Goal: Book appointment/travel/reservation

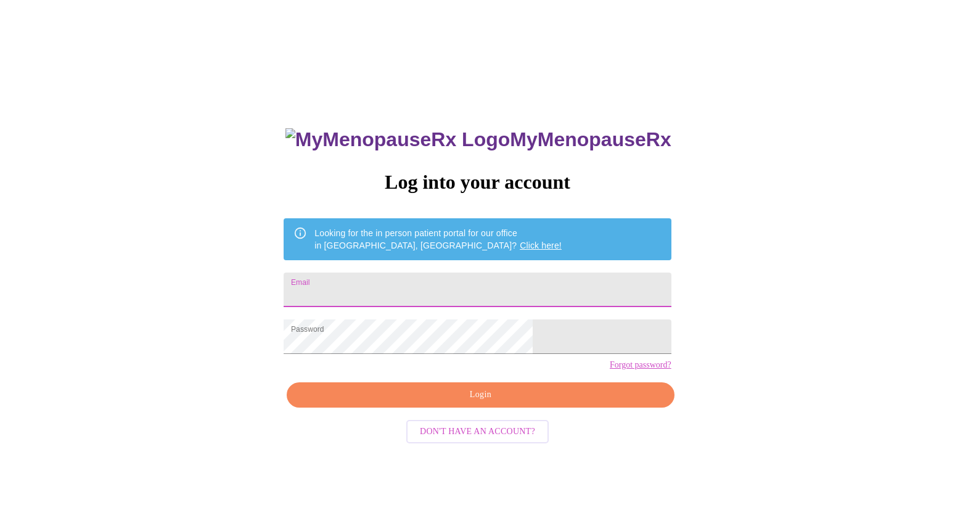
click at [437, 288] on input "Email" at bounding box center [477, 290] width 387 height 35
type input "bdbodie@gmail.com"
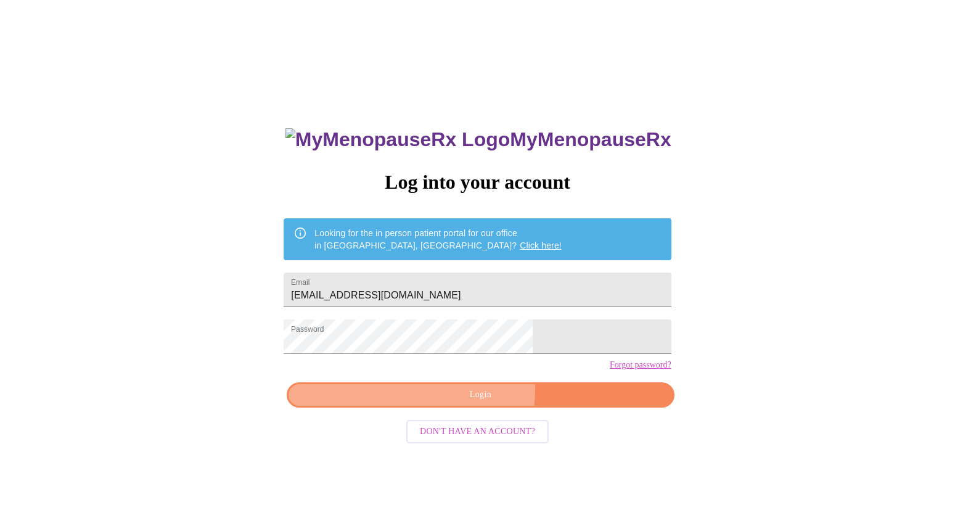
click at [453, 403] on span "Login" at bounding box center [480, 394] width 359 height 15
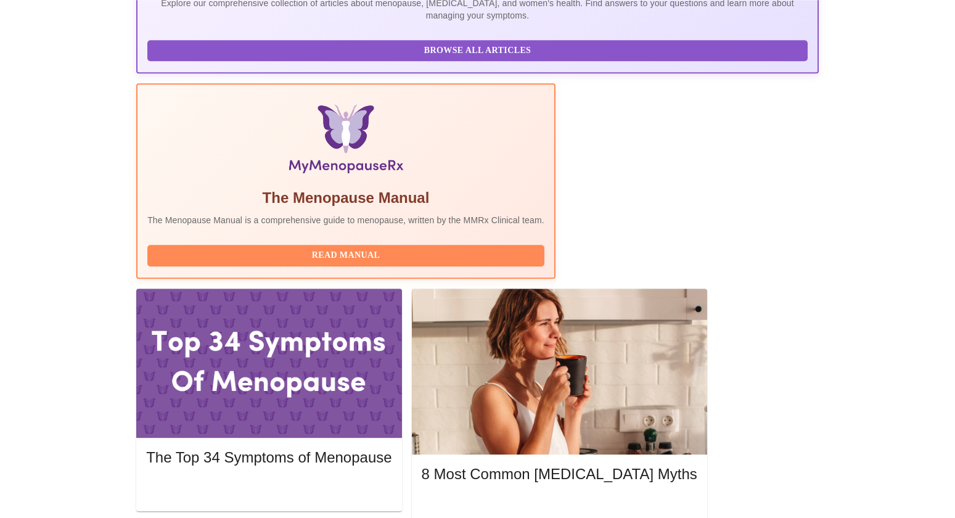
scroll to position [333, 0]
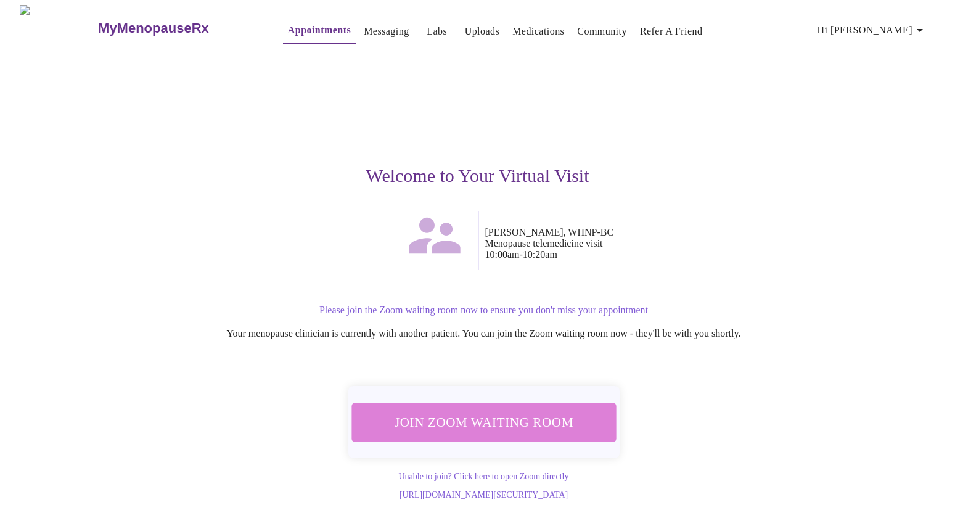
click at [562, 427] on span "Join Zoom Waiting Room" at bounding box center [484, 422] width 232 height 23
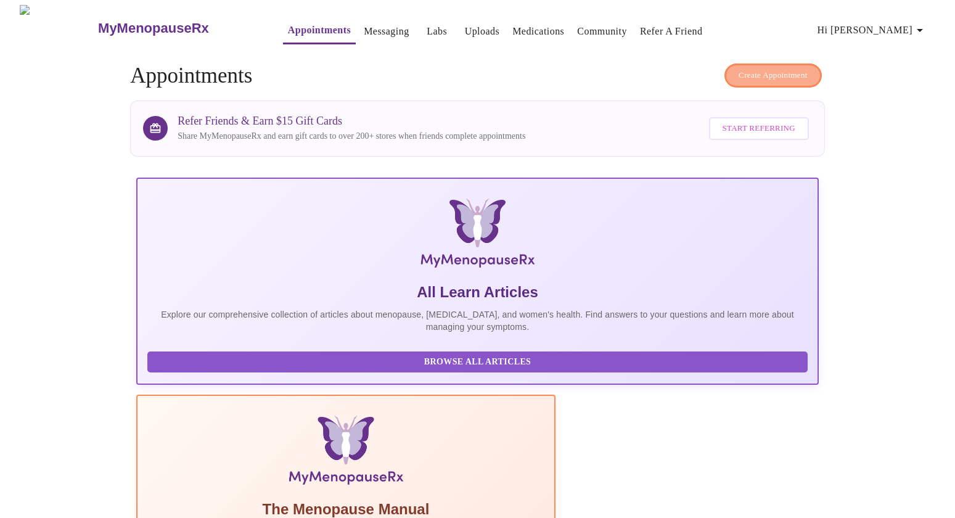
click at [725, 73] on button "Create Appointment" at bounding box center [773, 76] width 97 height 24
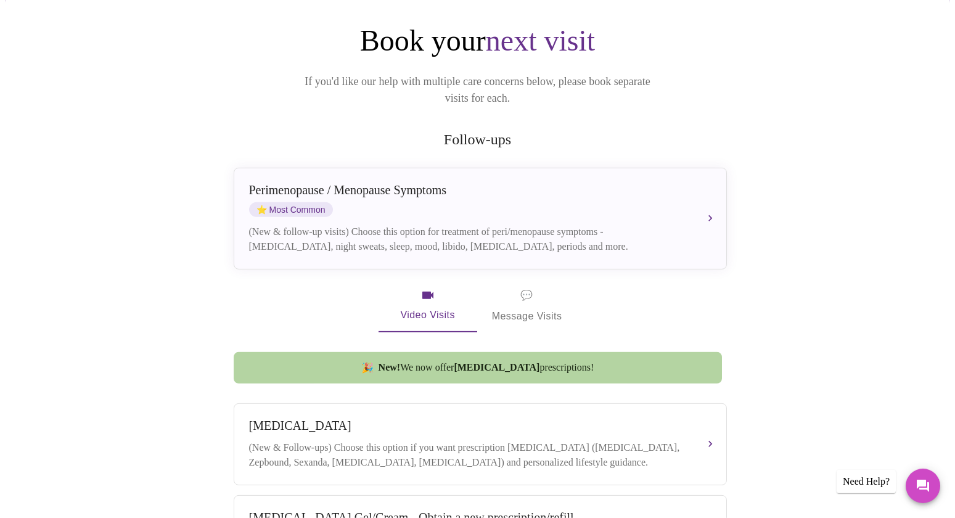
scroll to position [133, 0]
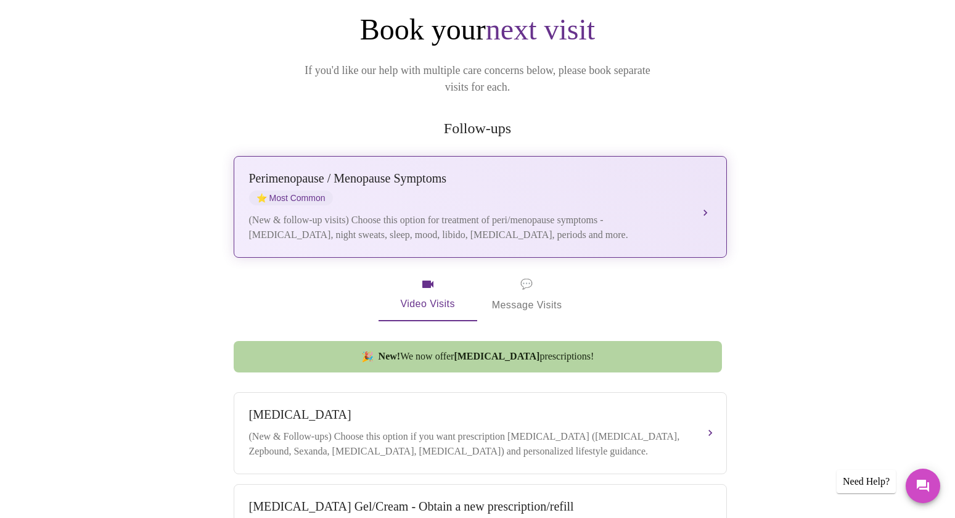
click at [587, 195] on div "[MEDICAL_DATA] / Menopause Symptoms ⭐ Most Common (New & follow-up visits) Choo…" at bounding box center [480, 206] width 462 height 71
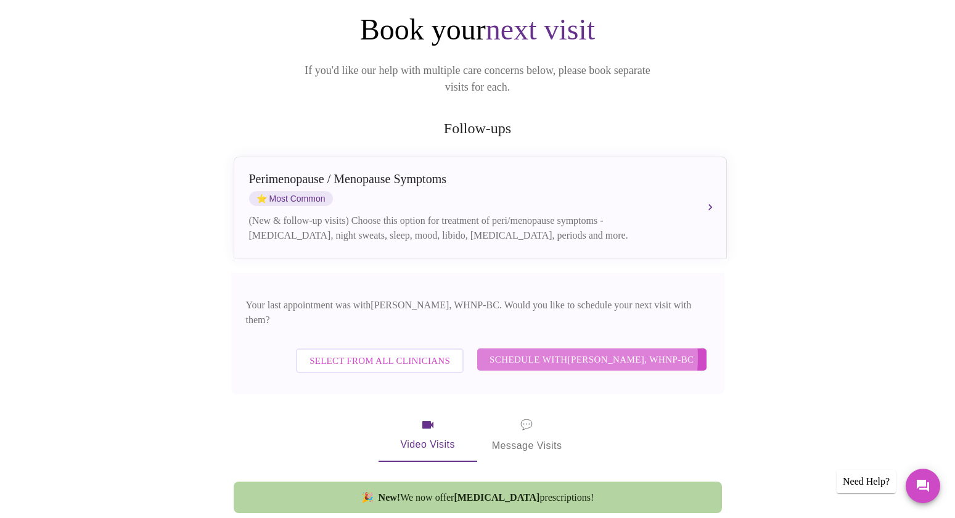
click at [568, 351] on span "Schedule with [PERSON_NAME], WHNP-BC" at bounding box center [592, 359] width 205 height 16
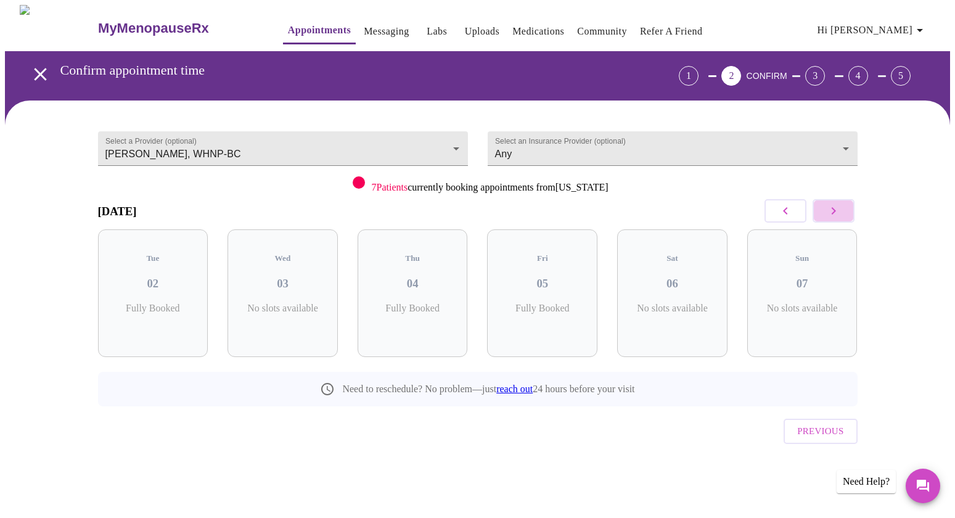
click at [835, 211] on icon "button" at bounding box center [833, 210] width 4 height 7
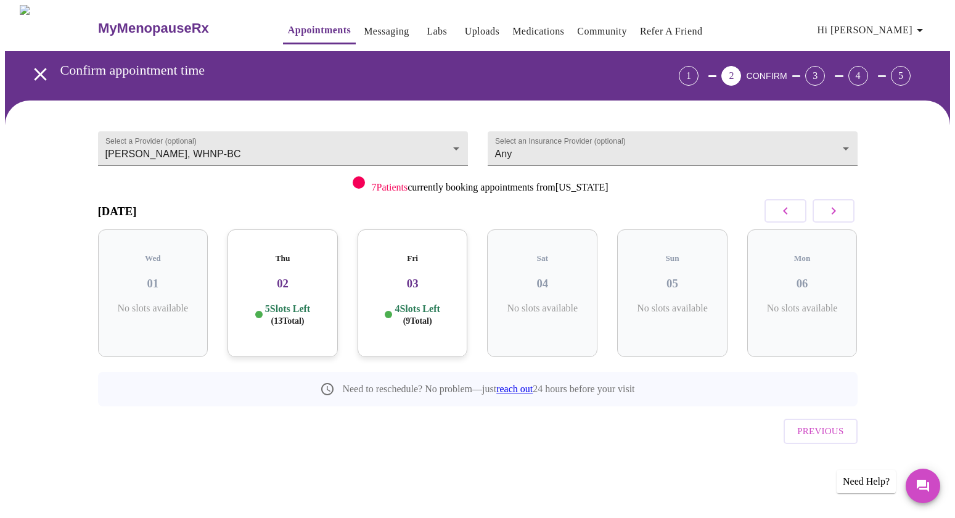
click at [835, 211] on icon "button" at bounding box center [833, 210] width 4 height 7
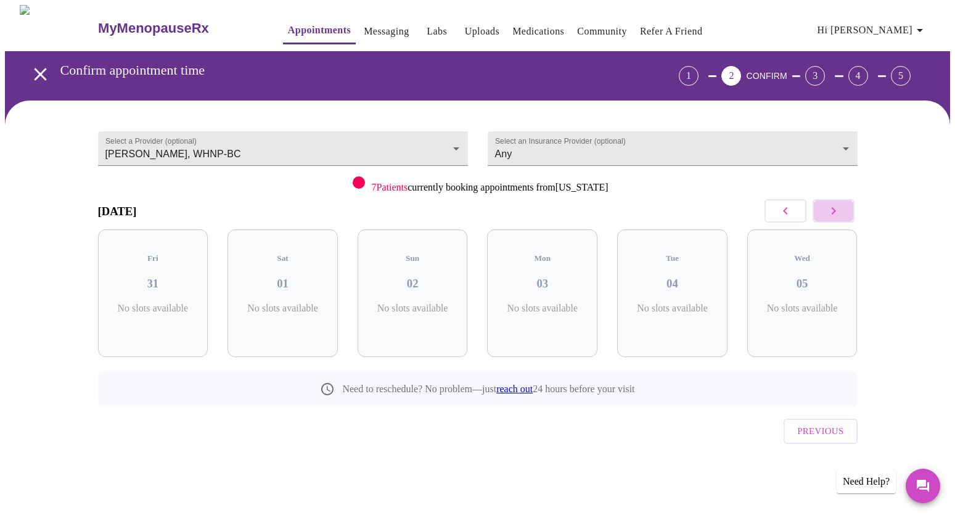
click at [835, 211] on icon "button" at bounding box center [833, 210] width 4 height 7
click at [785, 211] on icon "button" at bounding box center [785, 210] width 15 height 15
click at [686, 277] on h3 "04" at bounding box center [672, 284] width 91 height 14
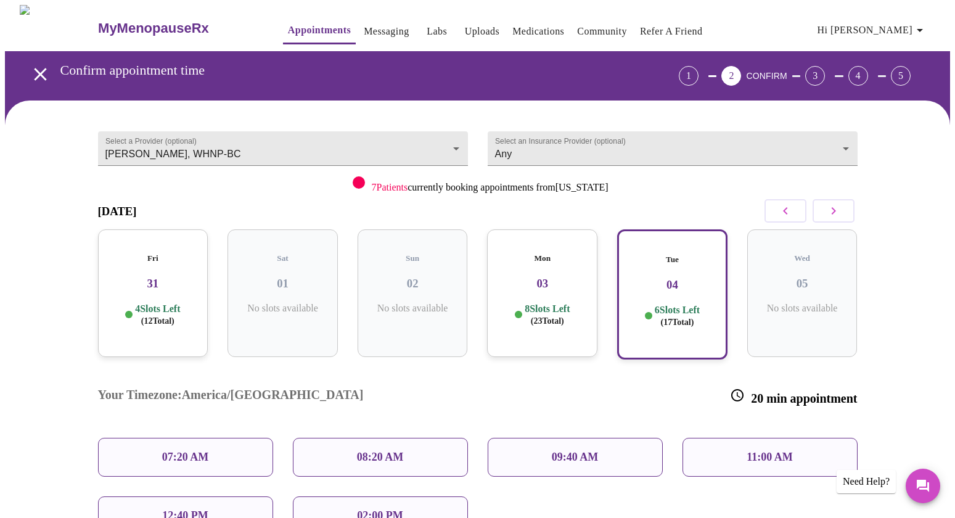
scroll to position [67, 0]
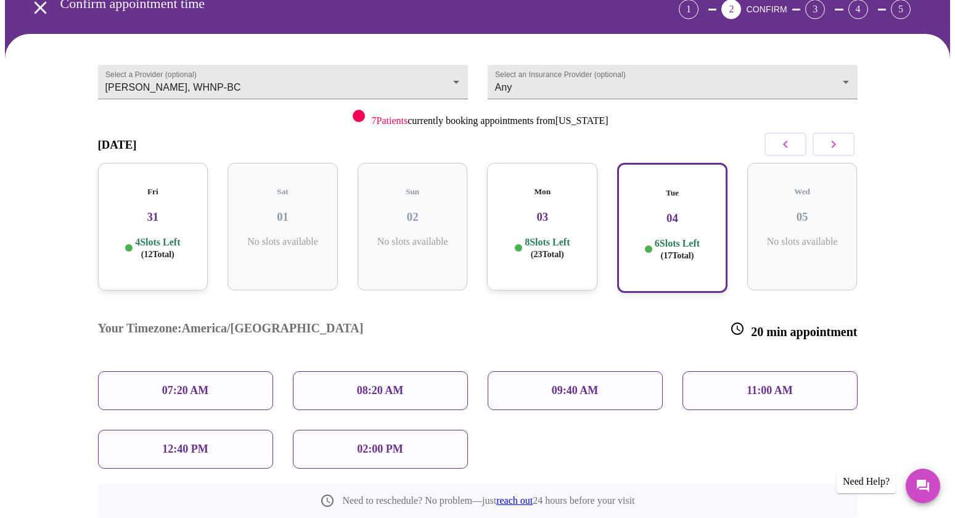
click at [605, 371] on div "09:40 AM" at bounding box center [575, 390] width 175 height 39
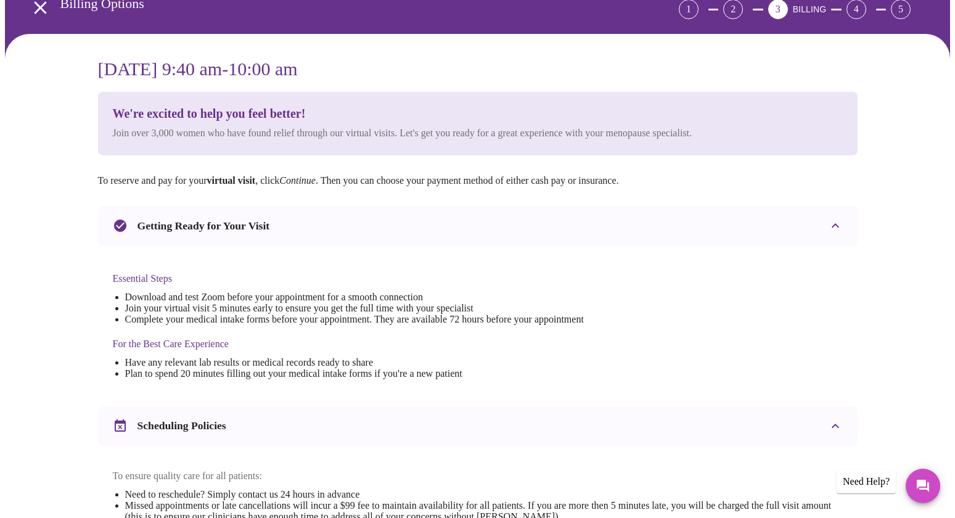
scroll to position [0, 0]
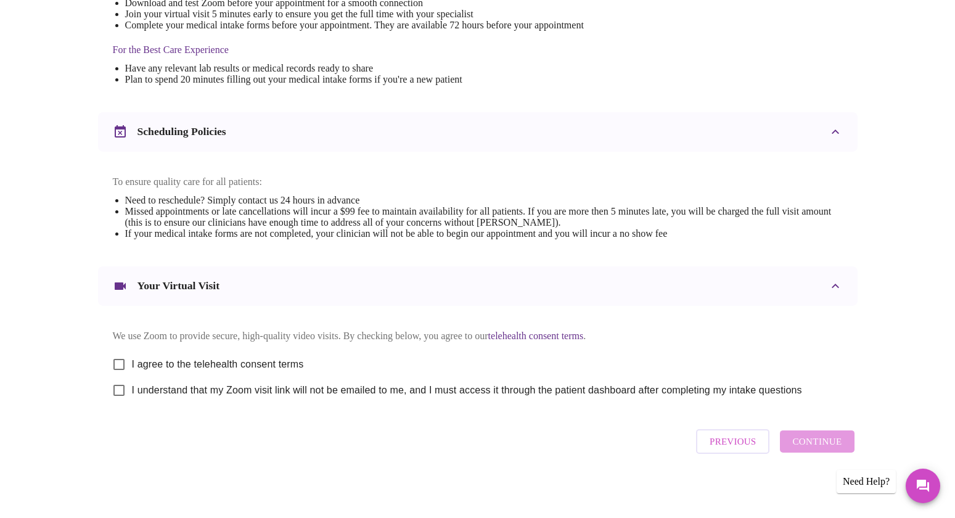
scroll to position [379, 0]
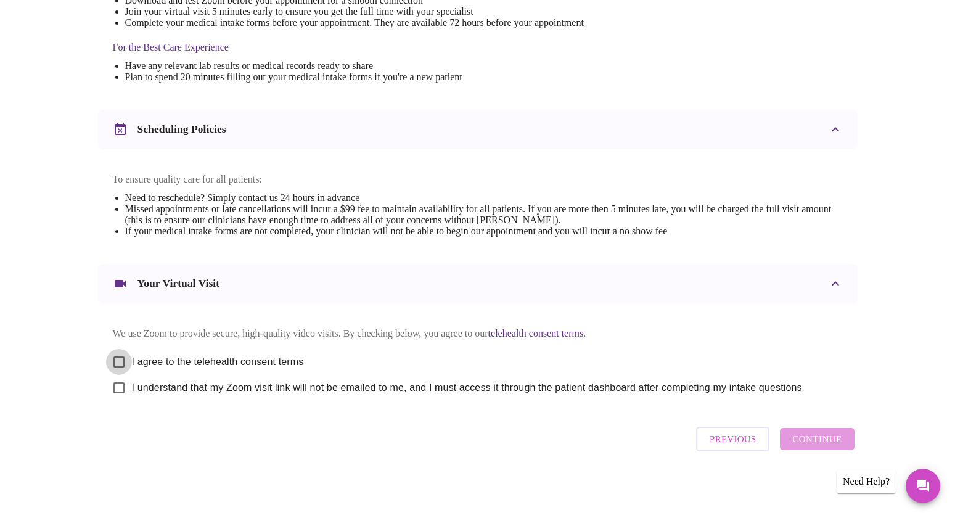
click at [119, 356] on input "I agree to the telehealth consent terms" at bounding box center [119, 362] width 26 height 26
checkbox input "true"
click at [119, 387] on input "I understand that my Zoom visit link will not be emailed to me, and I must acce…" at bounding box center [119, 388] width 26 height 26
checkbox input "true"
click at [796, 443] on span "Continue" at bounding box center [816, 439] width 49 height 16
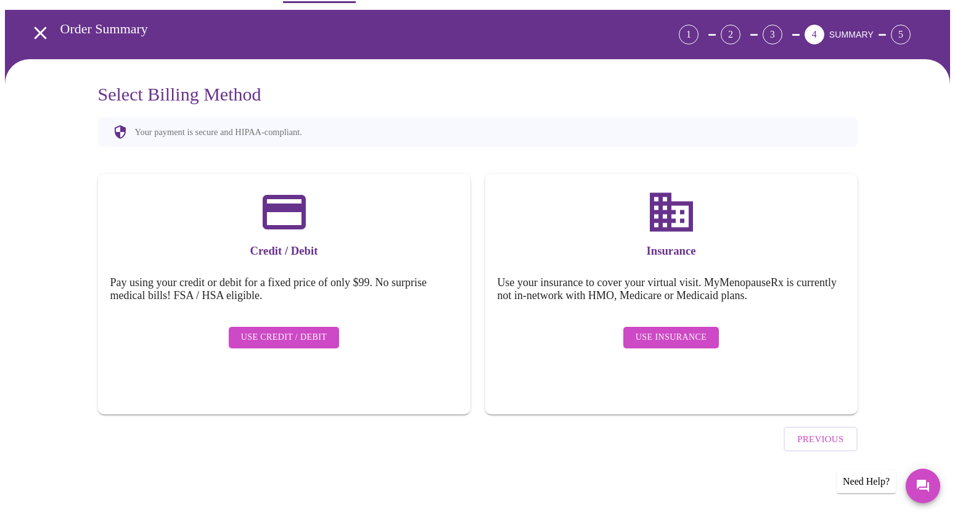
scroll to position [7, 0]
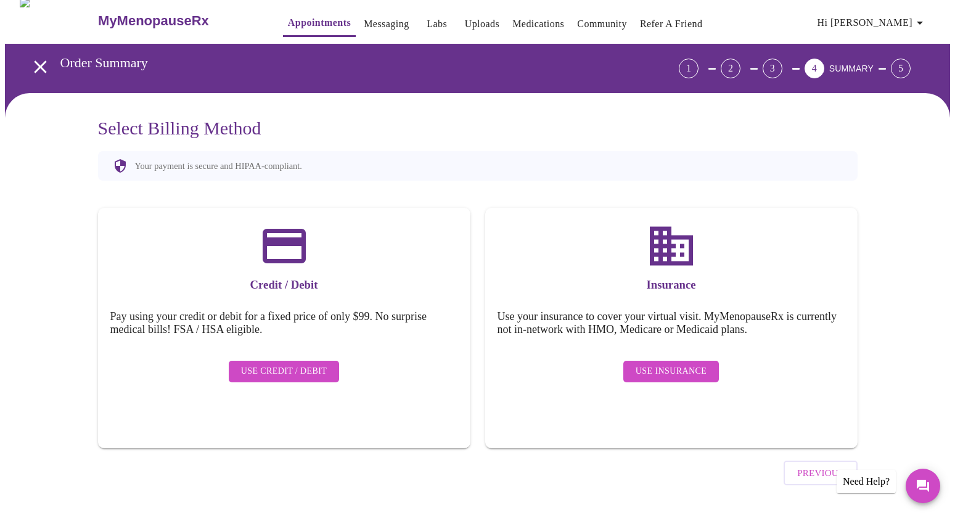
click at [636, 361] on button "Use Insurance" at bounding box center [671, 372] width 96 height 22
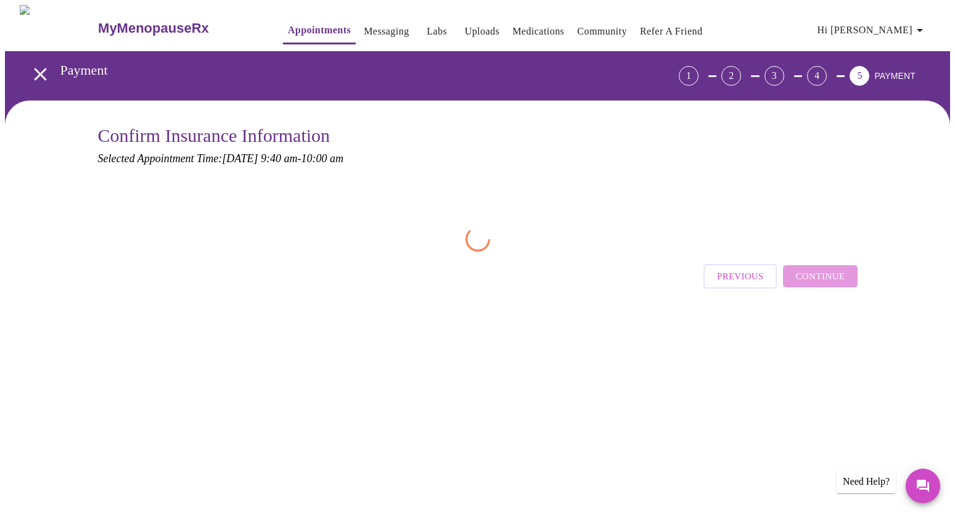
scroll to position [0, 0]
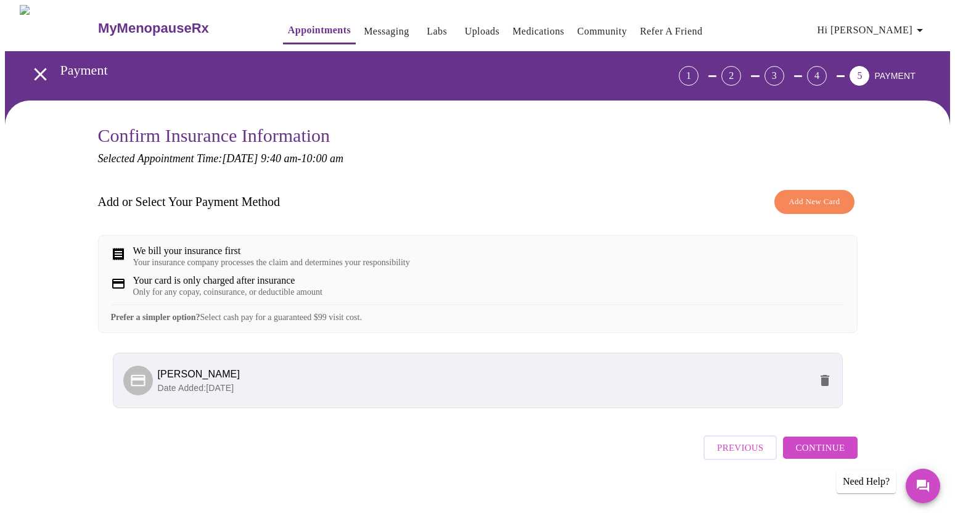
click at [799, 456] on span "Continue" at bounding box center [819, 448] width 49 height 16
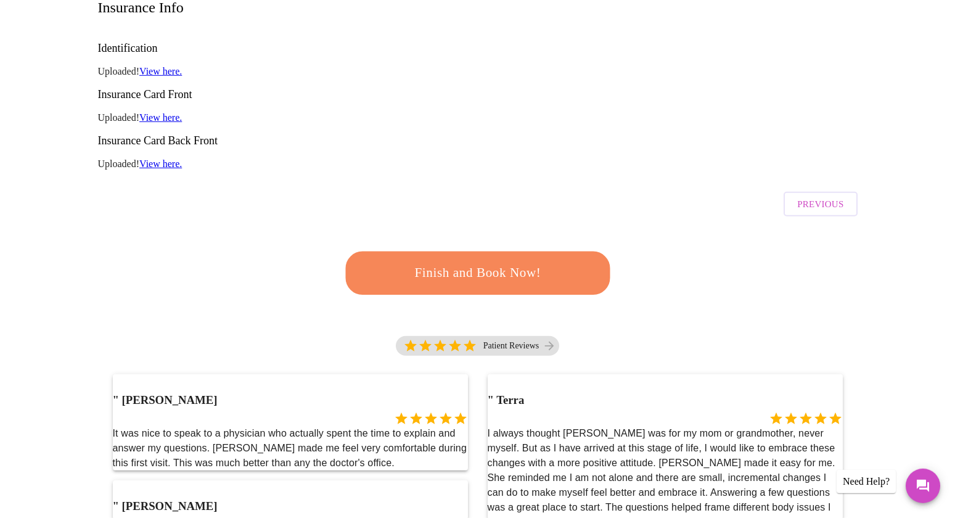
scroll to position [200, 0]
click at [544, 261] on span "Finish and Book Now!" at bounding box center [477, 272] width 231 height 23
